Goal: Task Accomplishment & Management: Manage account settings

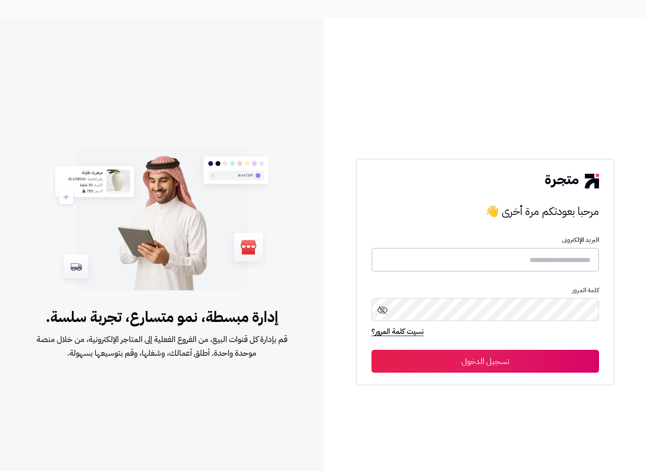
click at [539, 256] on input "text" at bounding box center [486, 260] width 228 height 24
paste input "*****"
type input "*****"
click at [503, 362] on button "تسجيل الدخول" at bounding box center [486, 360] width 228 height 23
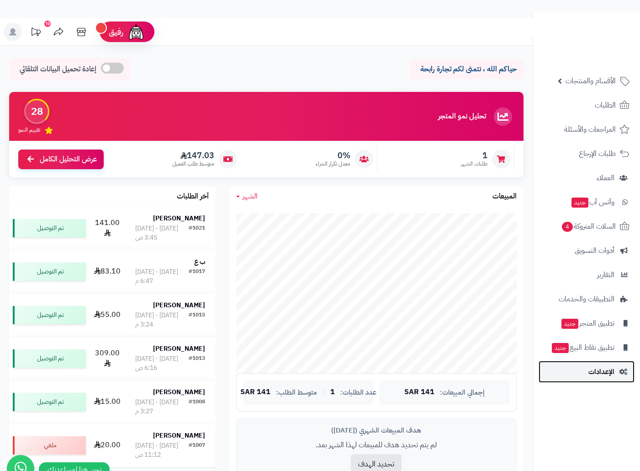
click at [602, 374] on span "الإعدادات" at bounding box center [602, 371] width 26 height 13
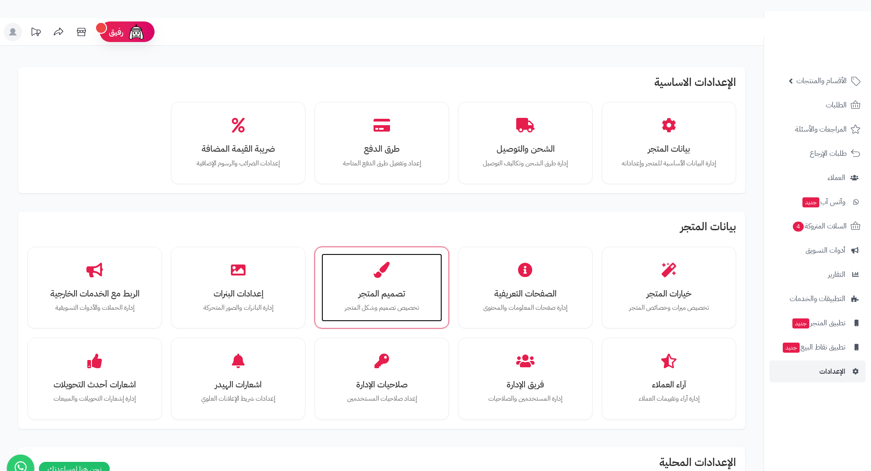
click at [393, 289] on h3 "تصميم المتجر" at bounding box center [381, 294] width 102 height 10
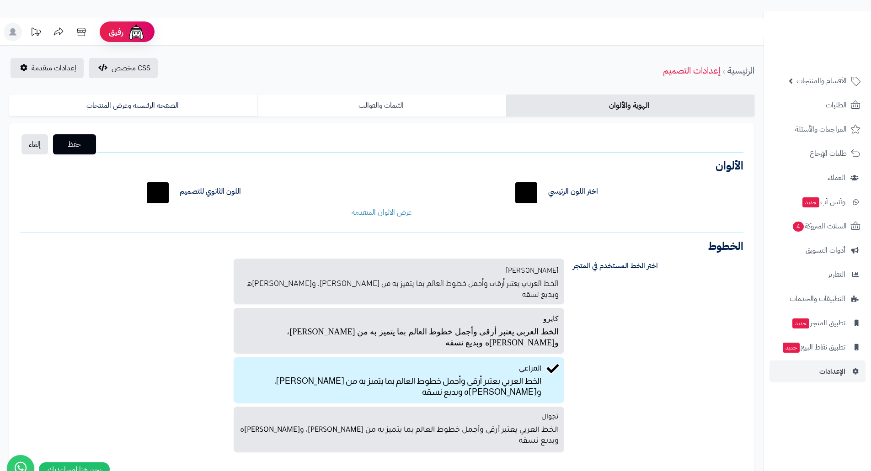
click at [388, 104] on link "الثيمات والقوالب" at bounding box center [381, 106] width 248 height 22
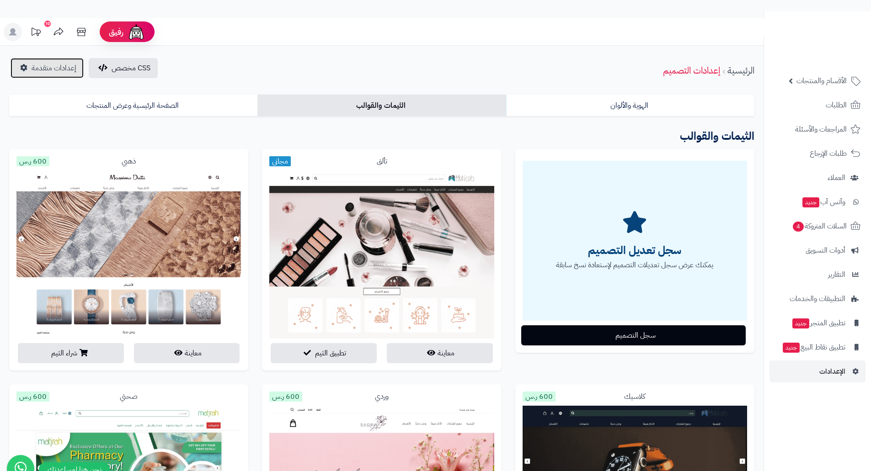
click at [41, 65] on span "إعدادات متقدمة" at bounding box center [54, 68] width 45 height 11
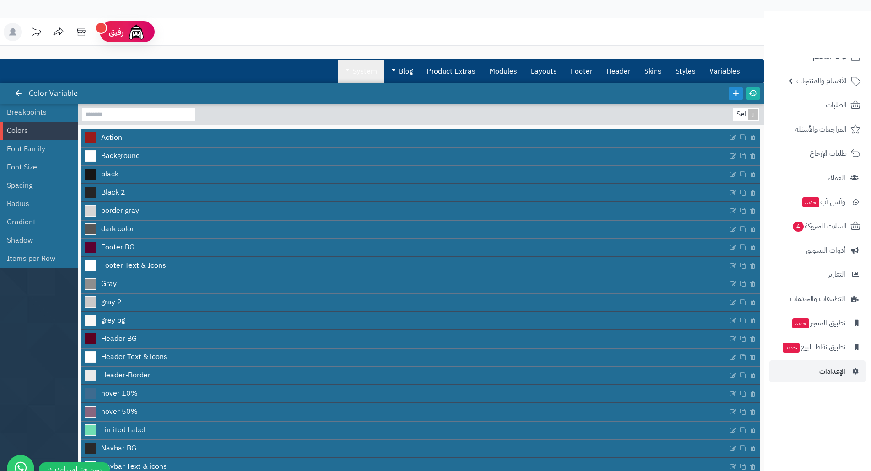
click at [360, 64] on link "System" at bounding box center [361, 71] width 46 height 23
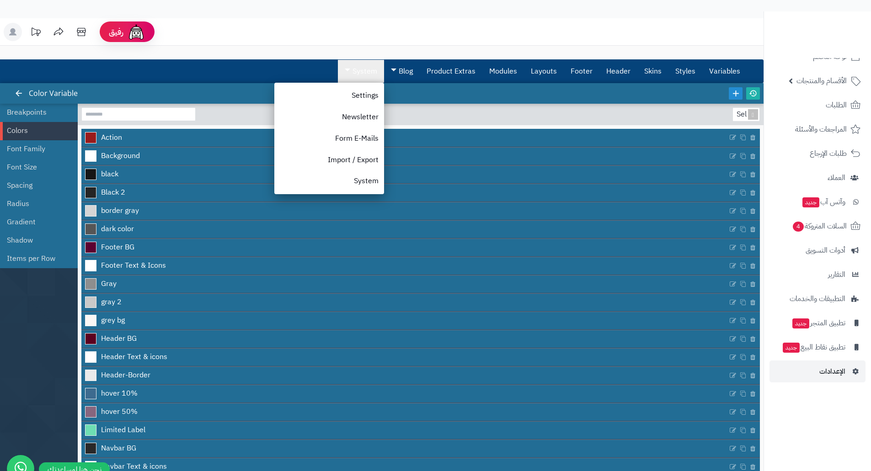
click at [360, 64] on link "System" at bounding box center [361, 71] width 46 height 23
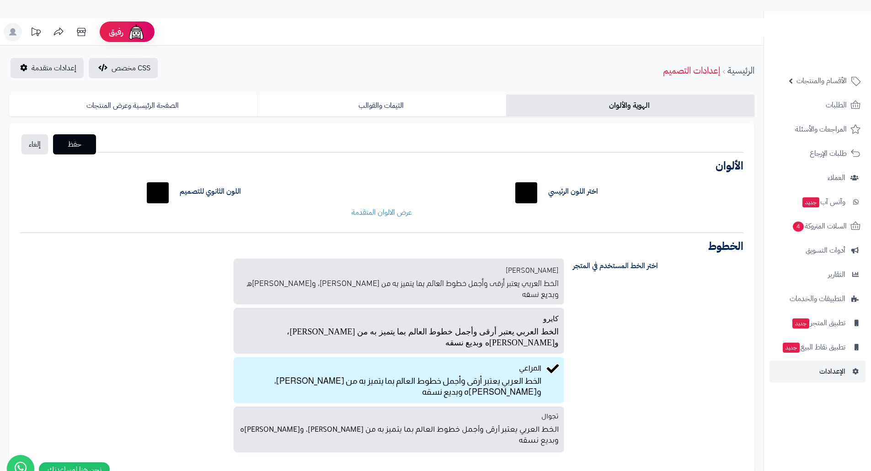
click at [637, 105] on link "الهوية والألوان" at bounding box center [630, 106] width 248 height 22
click at [393, 107] on link "الثيمات والقوالب" at bounding box center [381, 106] width 248 height 22
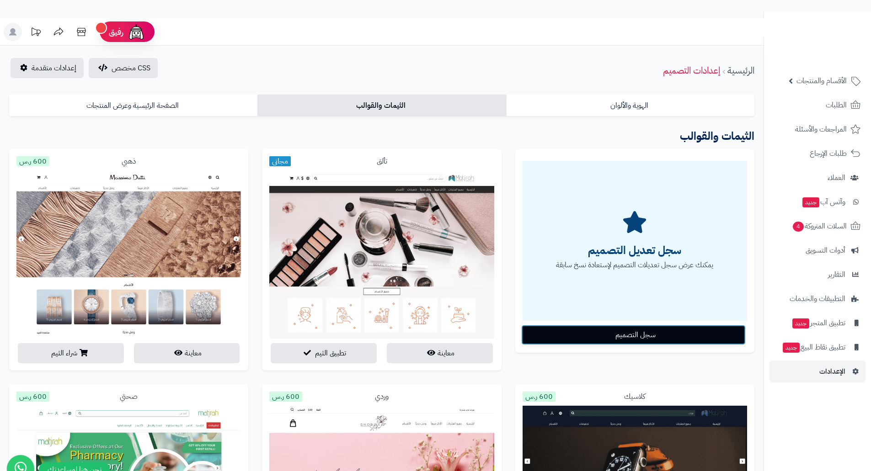
click at [643, 338] on button "سجل التصميم" at bounding box center [633, 335] width 224 height 20
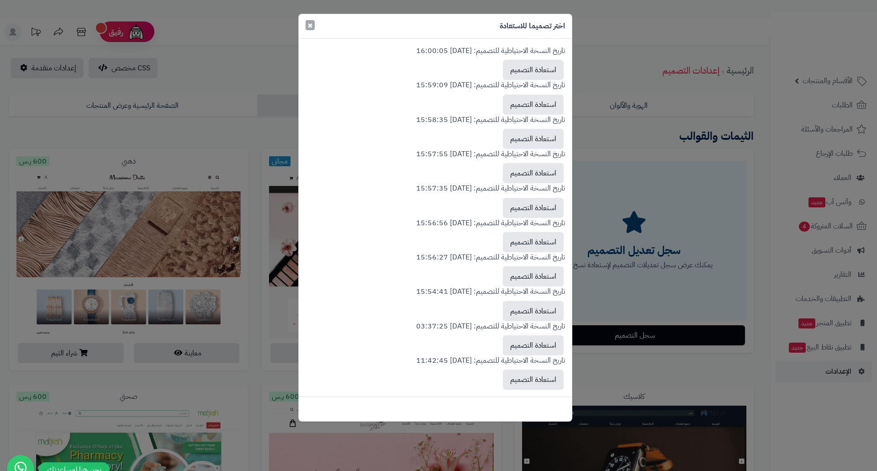
click at [314, 27] on button "×" at bounding box center [310, 25] width 9 height 10
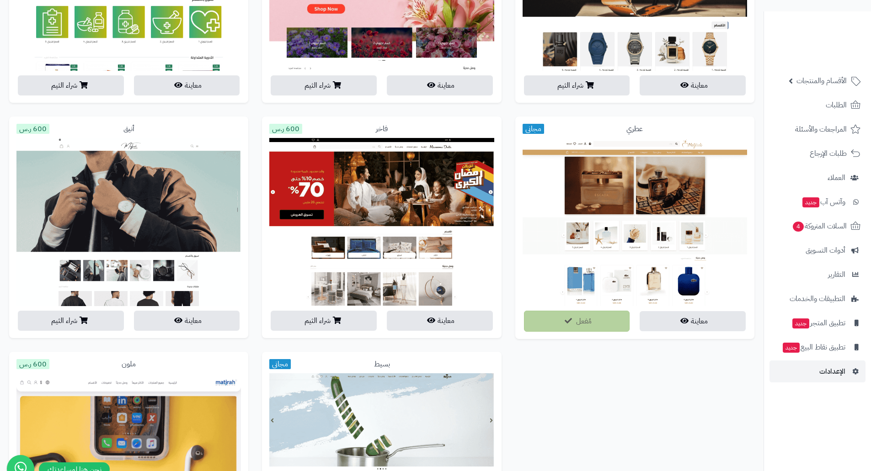
scroll to position [594, 0]
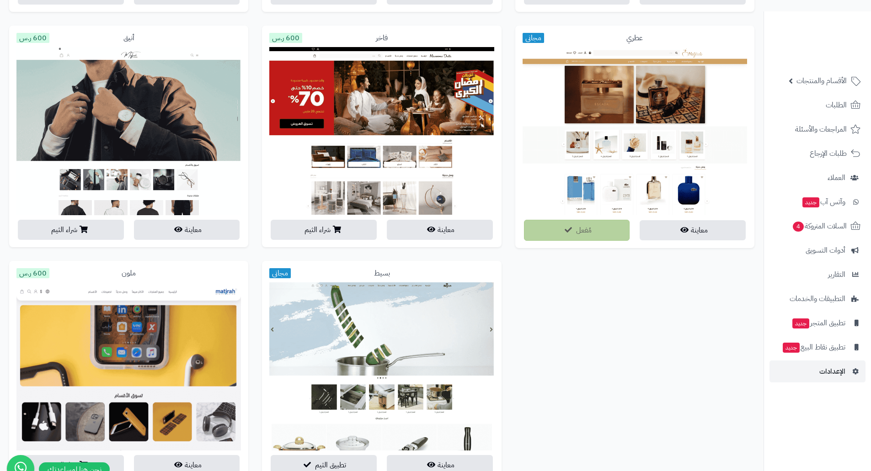
click at [611, 142] on img at bounding box center [634, 249] width 224 height 404
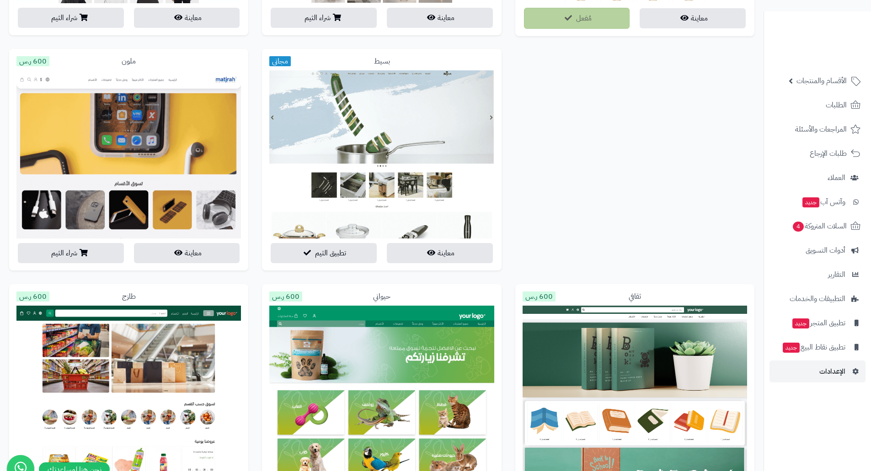
scroll to position [1860, 0]
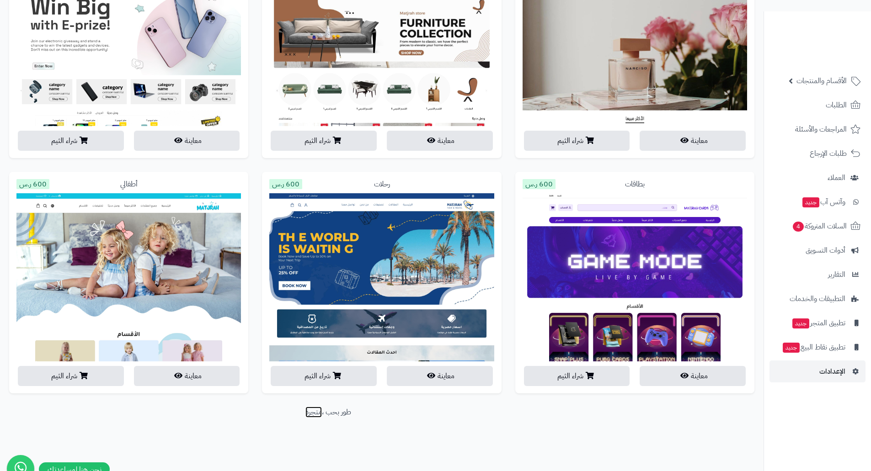
click at [314, 413] on link "متجرة" at bounding box center [313, 412] width 16 height 11
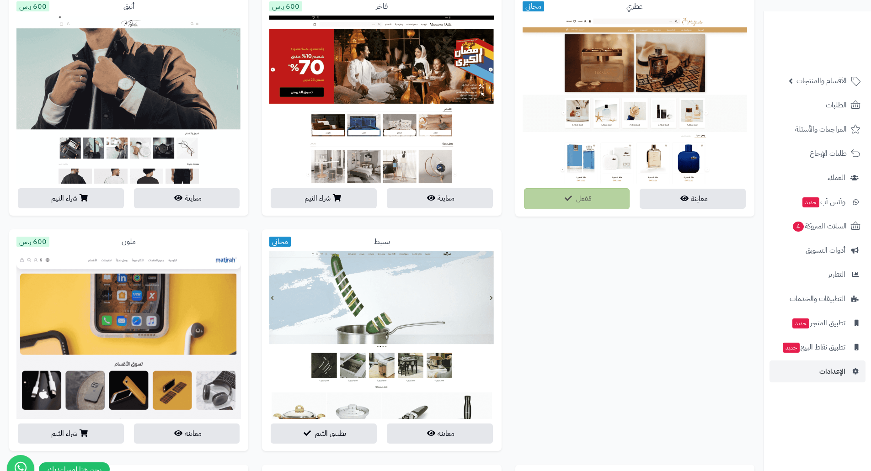
scroll to position [397, 0]
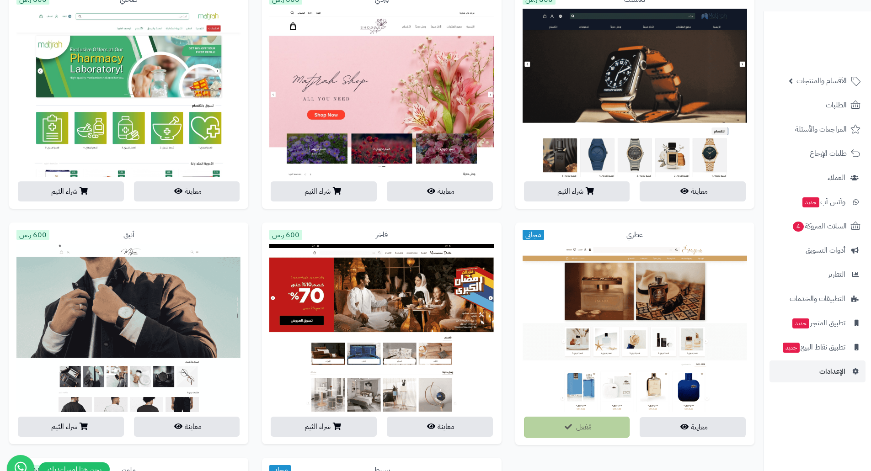
click at [633, 235] on div "عطري مجاني" at bounding box center [634, 235] width 224 height 11
click at [664, 233] on div "عطري مجاني" at bounding box center [634, 235] width 224 height 11
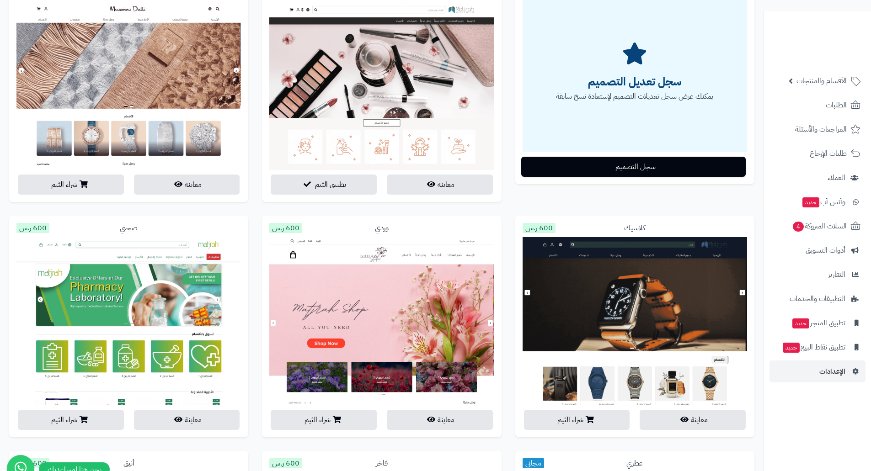
scroll to position [0, 0]
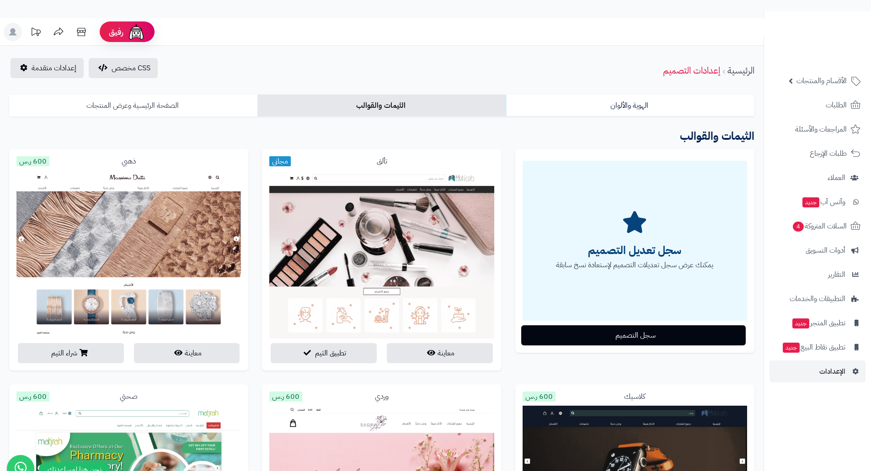
click at [136, 109] on link "الصفحة الرئيسية وعرض المنتجات" at bounding box center [133, 106] width 248 height 22
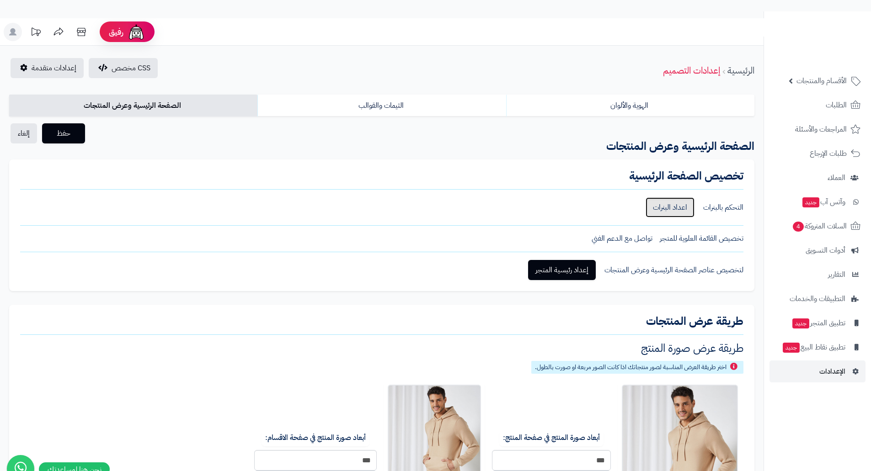
click at [675, 210] on link "اعداد البنرات" at bounding box center [669, 207] width 49 height 20
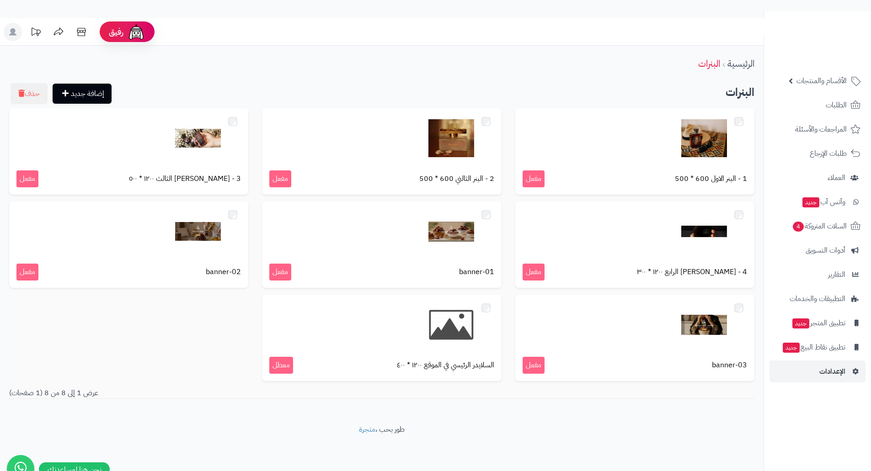
click at [11, 36] on rect at bounding box center [13, 32] width 18 height 18
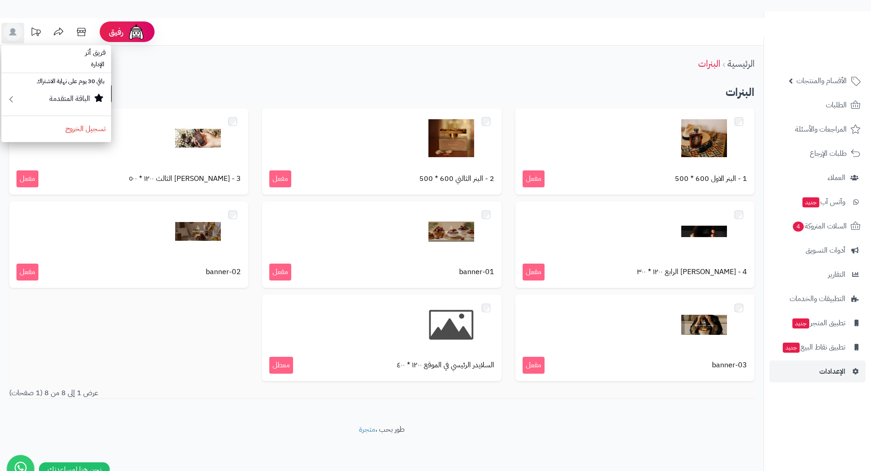
click at [289, 71] on div "الرئيسية البنرات" at bounding box center [381, 63] width 763 height 25
